Goal: Task Accomplishment & Management: Manage account settings

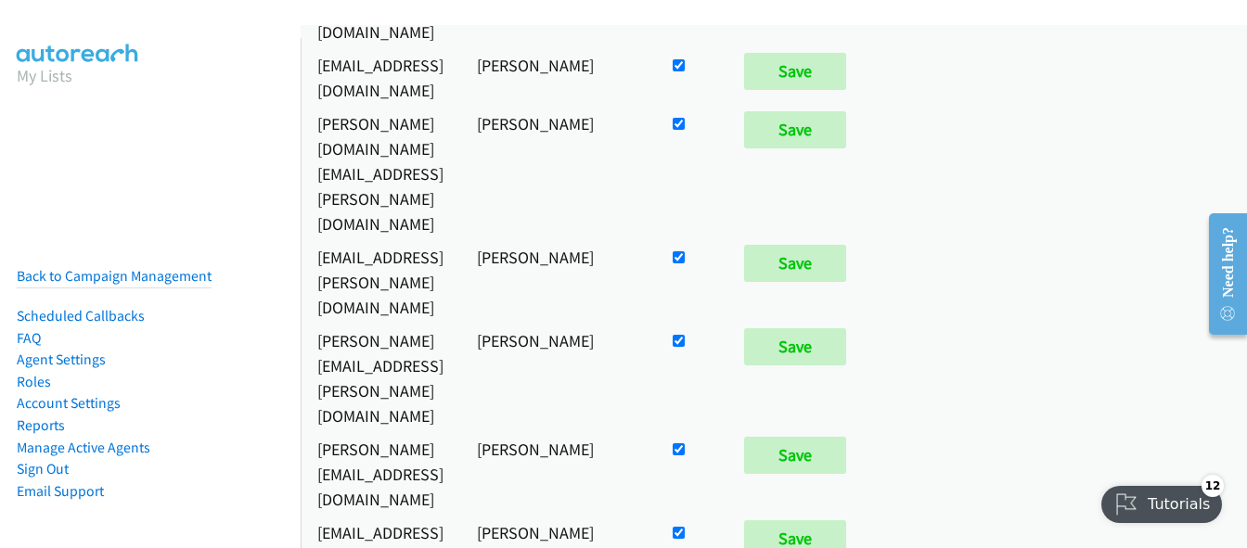
scroll to position [1299, 0]
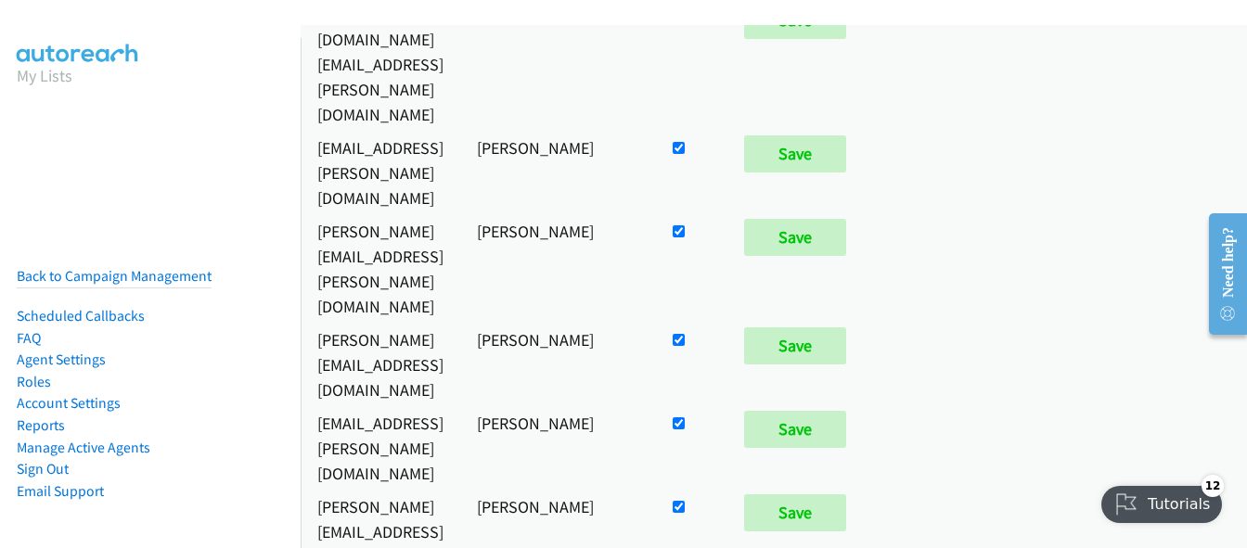
checkbox input "false"
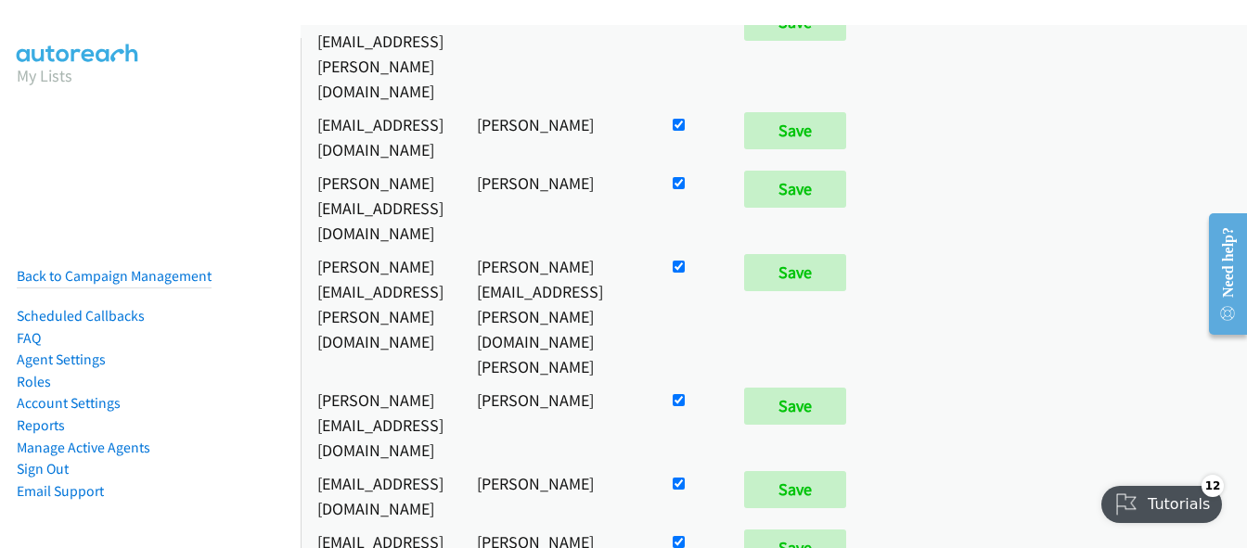
scroll to position [9603, 0]
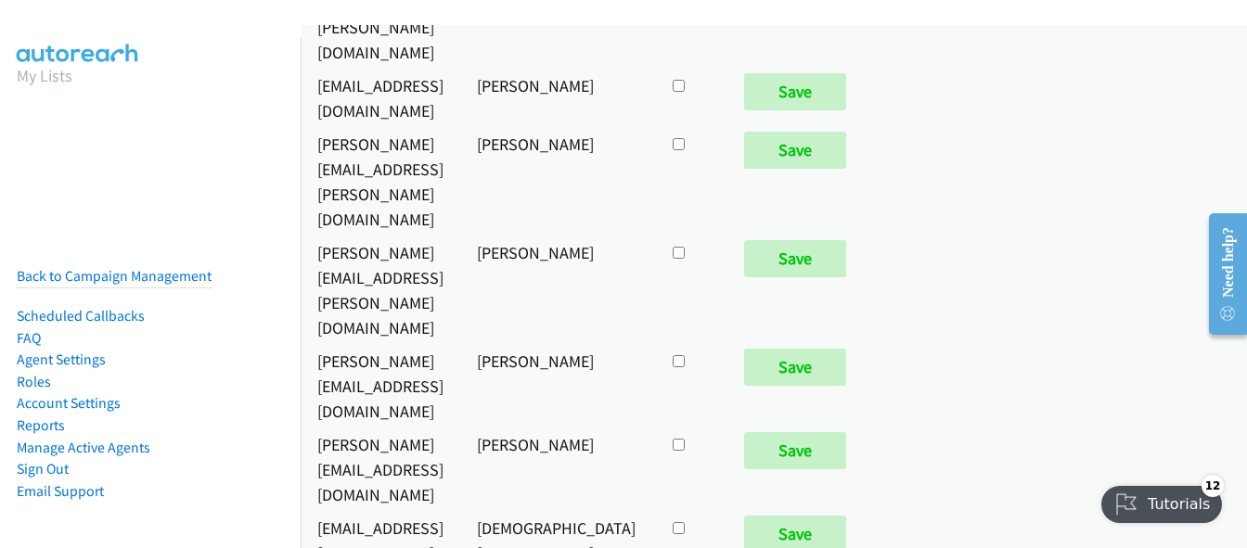
checkbox input "true"
